Goal: Information Seeking & Learning: Learn about a topic

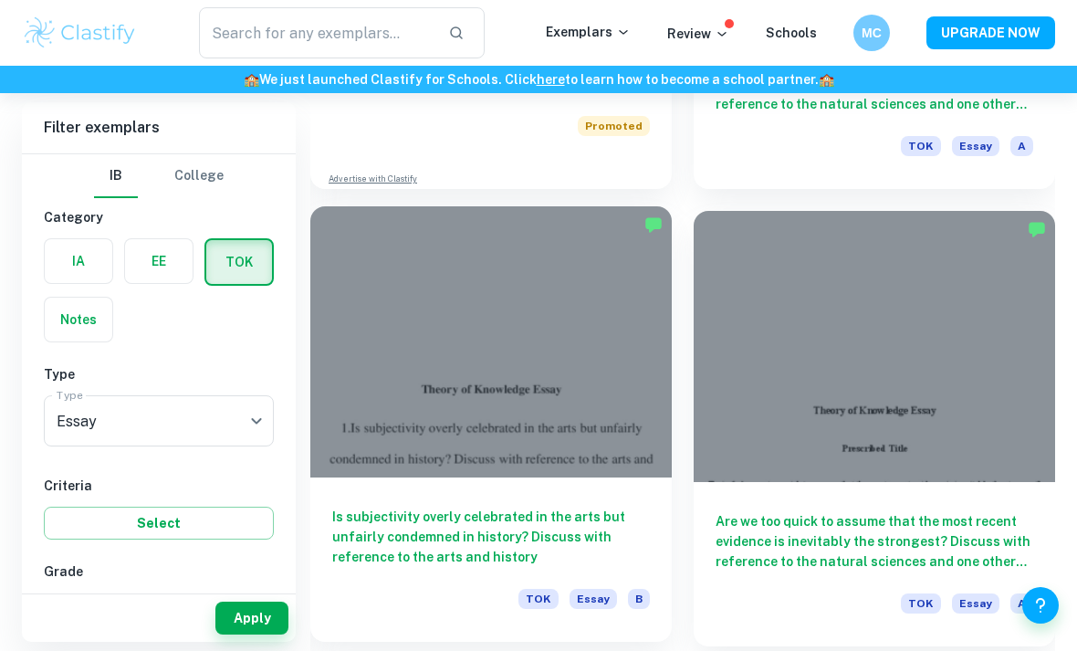
scroll to position [2253, 0]
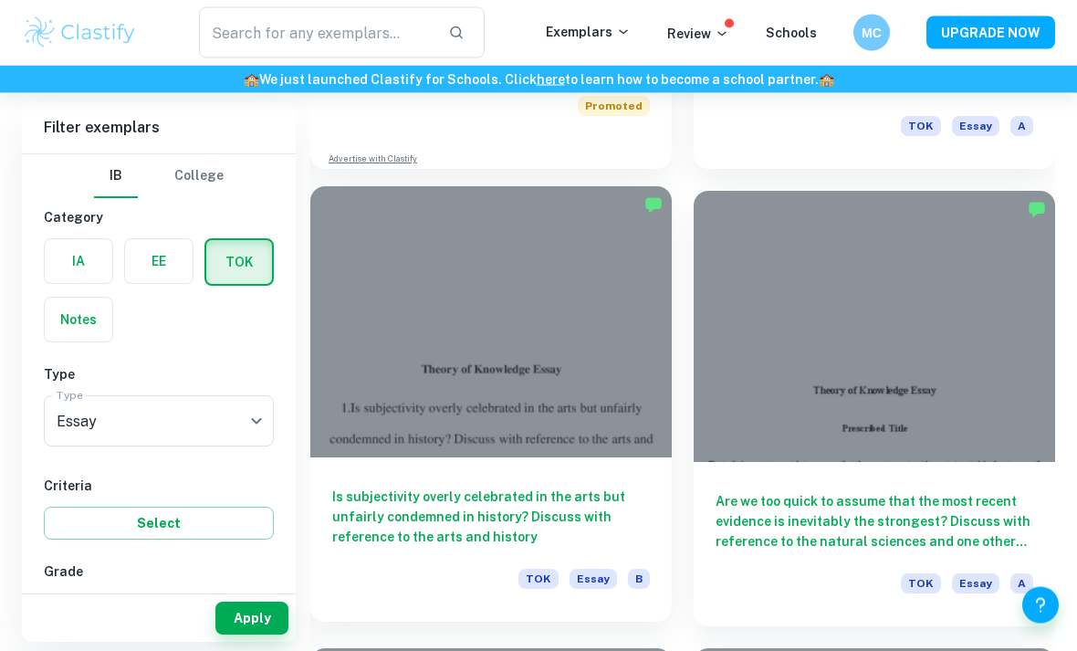
click at [464, 525] on h6 "Is subjectivity overly celebrated in the arts but unfairly condemned in history…" at bounding box center [491, 518] width 318 height 60
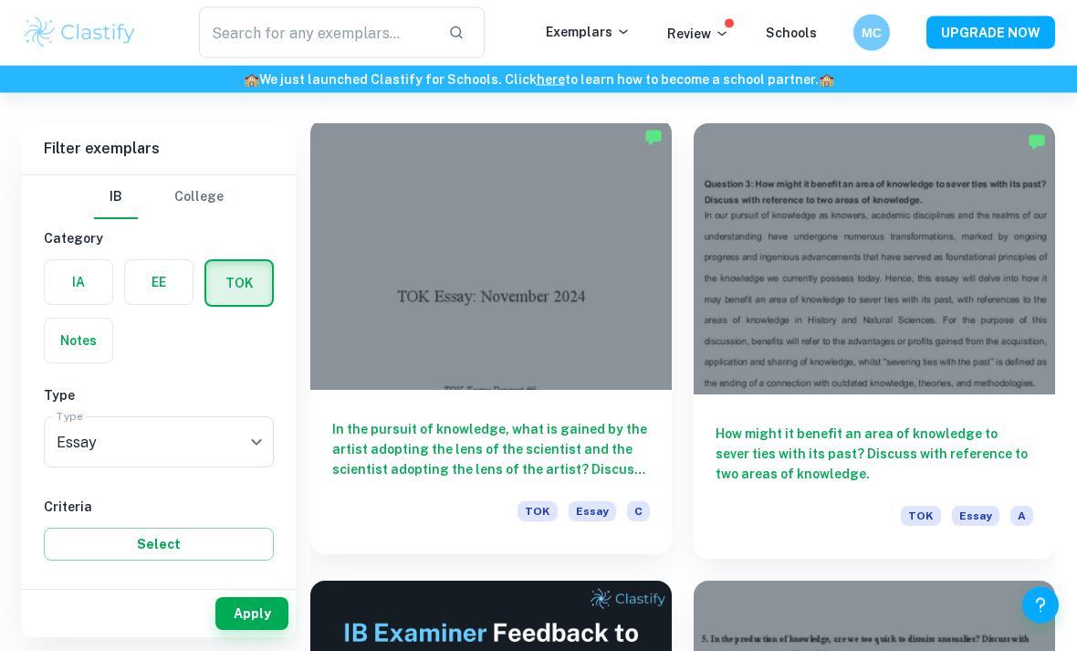
scroll to position [492, 0]
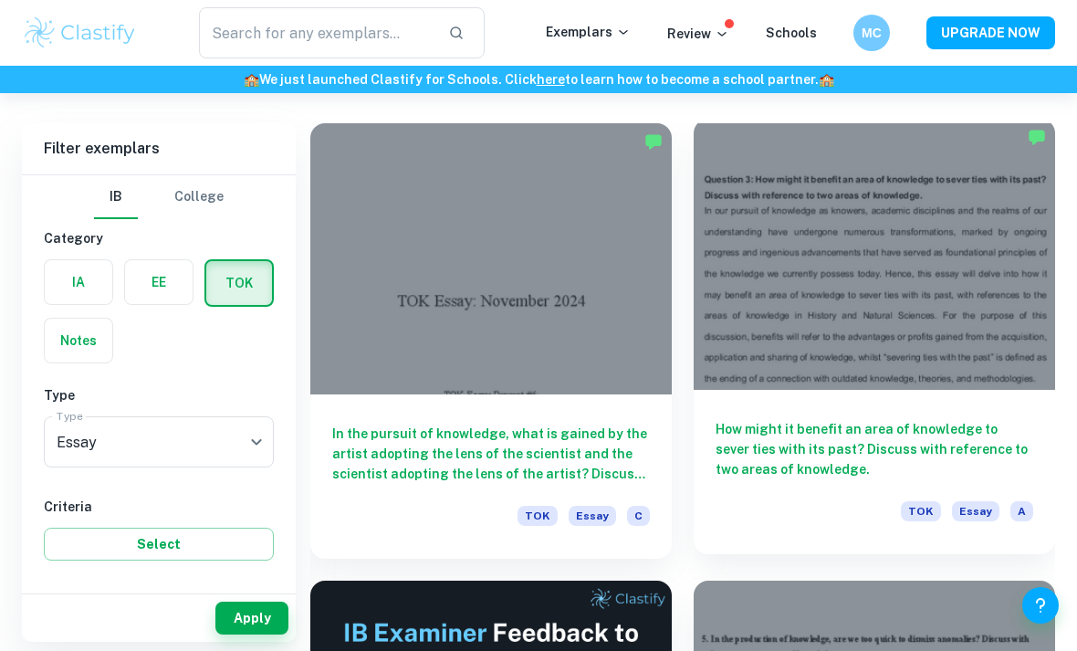
click at [858, 450] on h6 "How might it benefit an area of knowledge to sever ties with its past? Discuss …" at bounding box center [875, 449] width 318 height 60
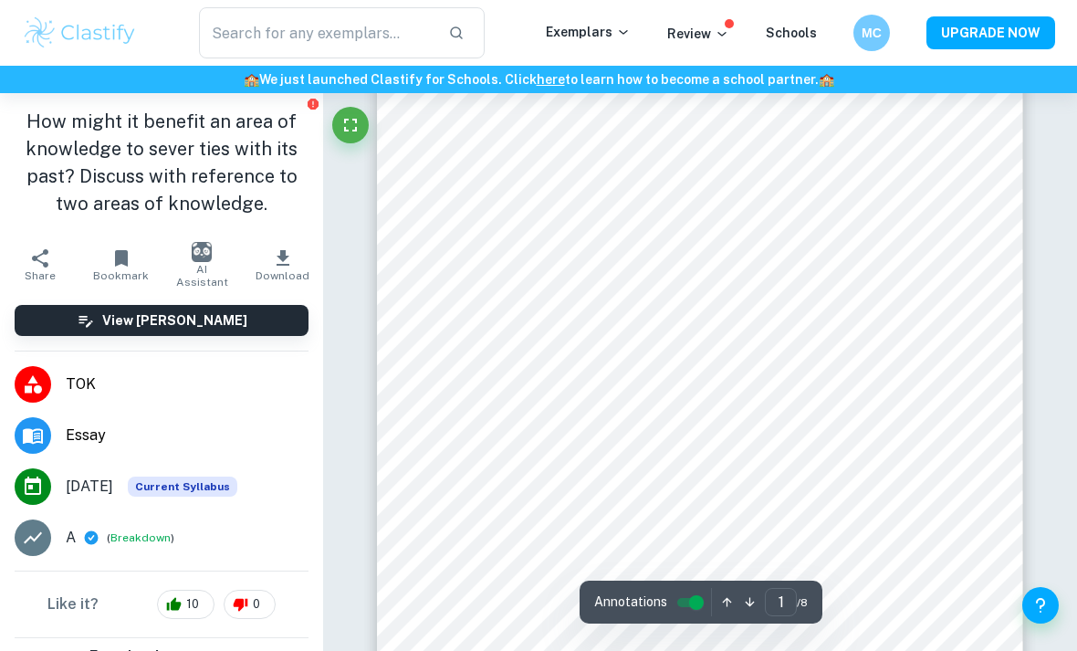
scroll to position [105, 0]
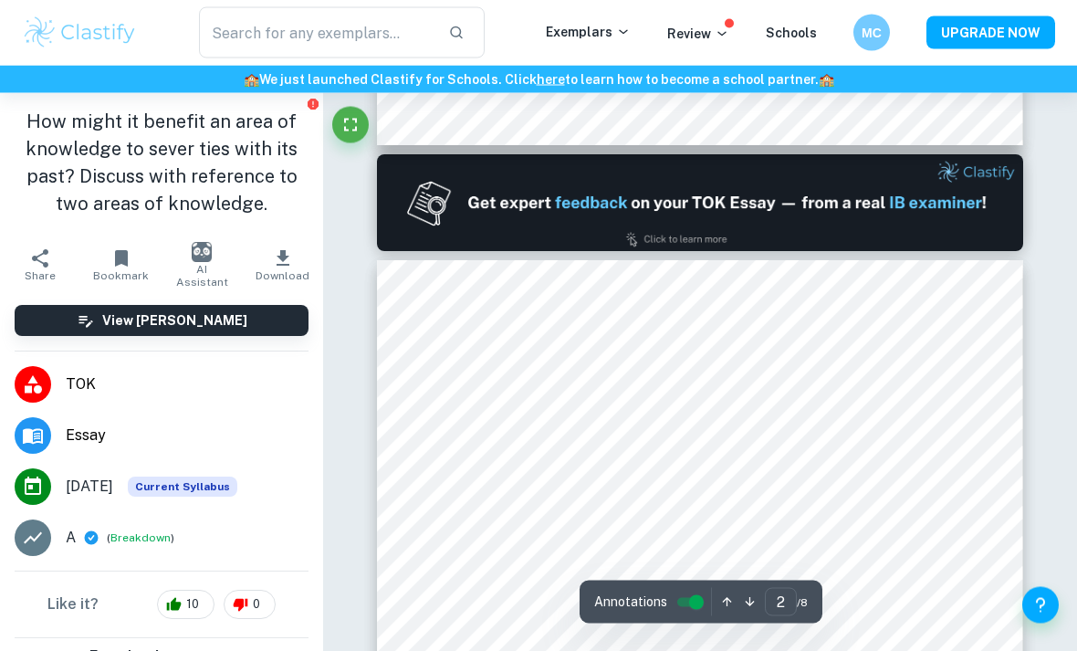
type input "1"
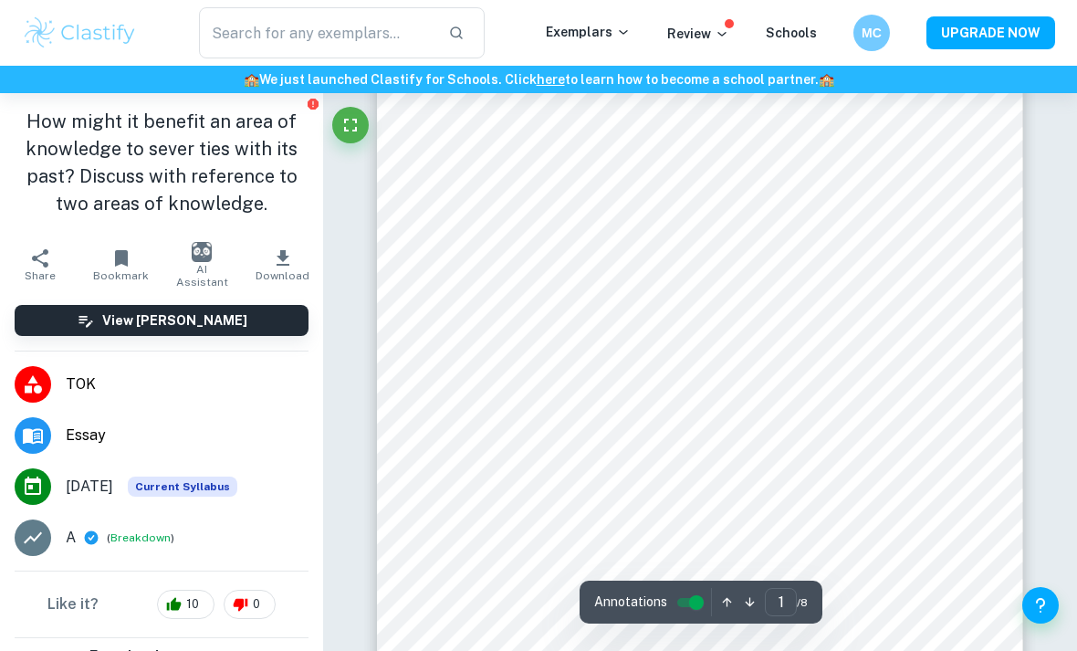
scroll to position [0, 0]
